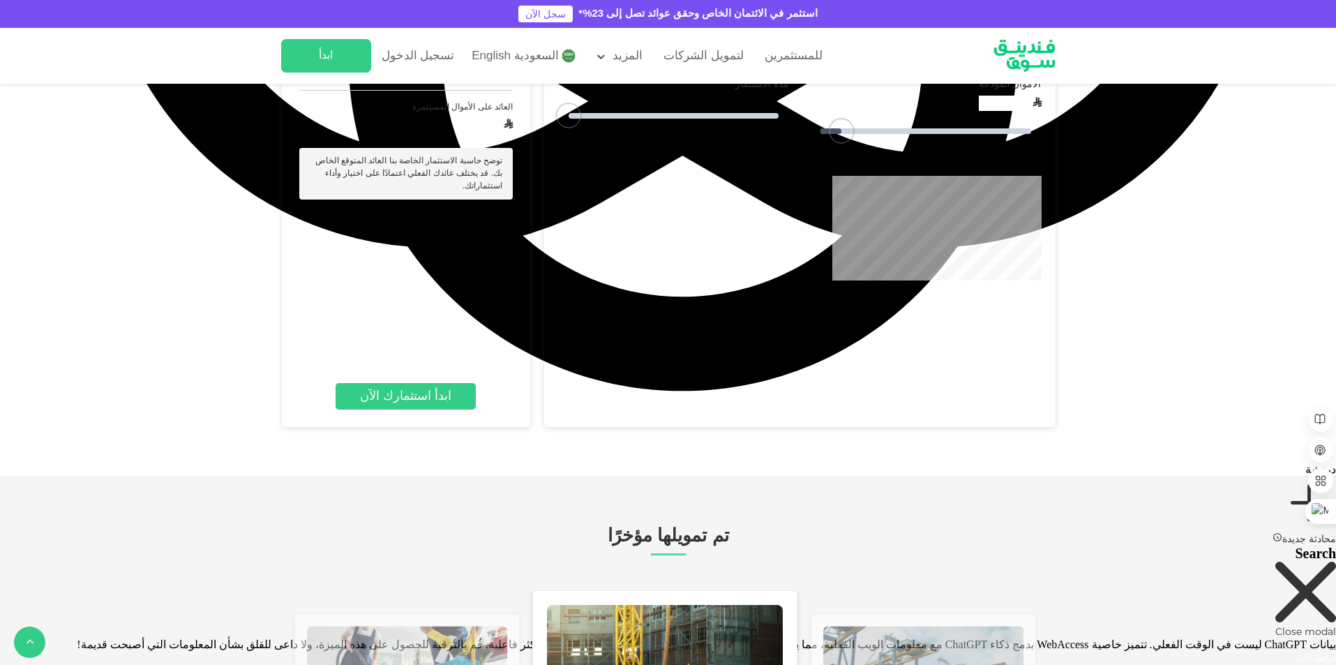
scroll to position [1605, 0]
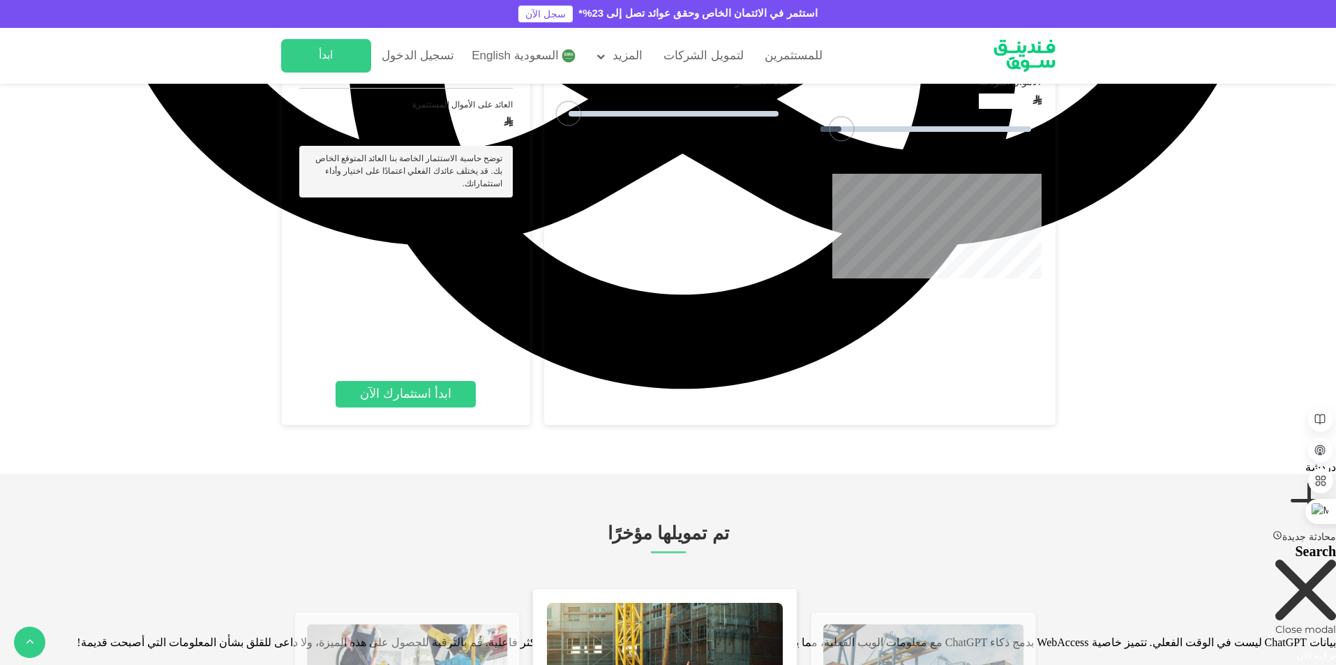
type tc-range-slider "4"
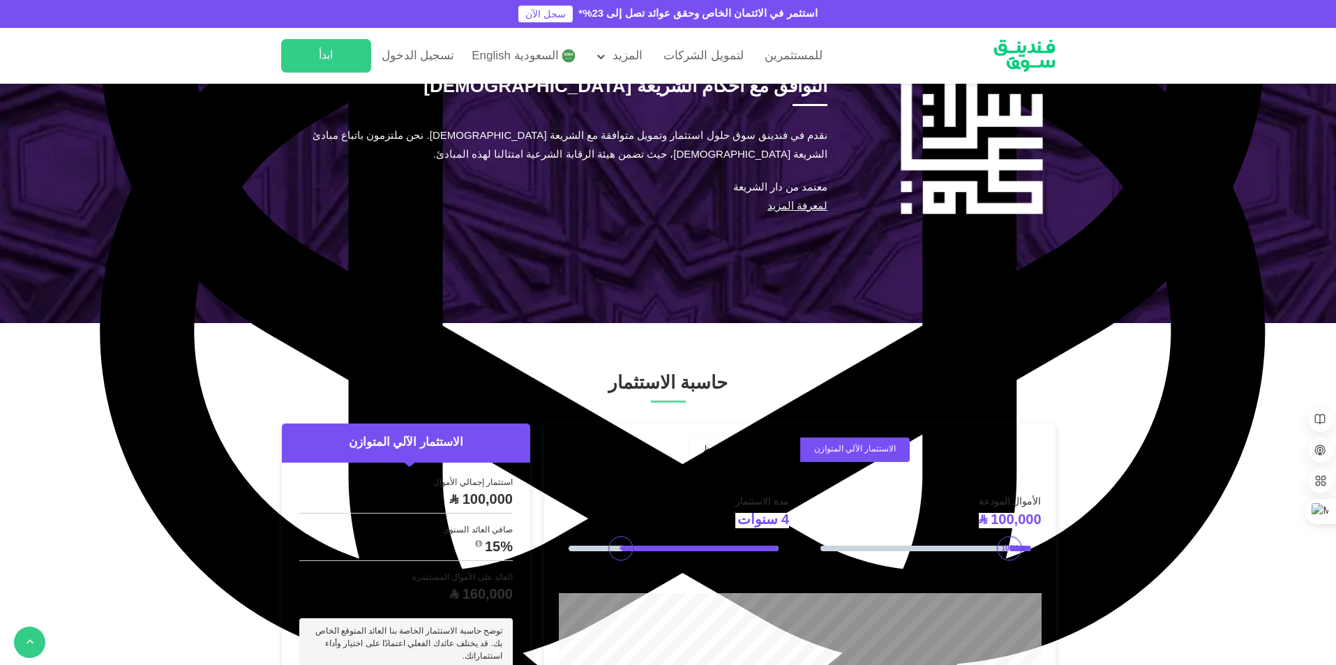
scroll to position [1186, 0]
